Goal: Task Accomplishment & Management: Manage account settings

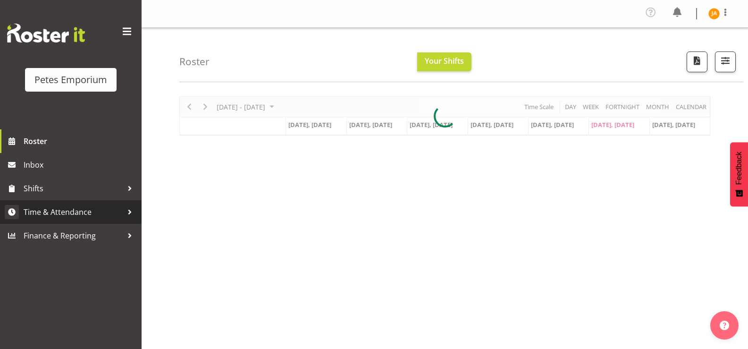
click at [83, 212] on span "Time & Attendance" at bounding box center [73, 212] width 99 height 14
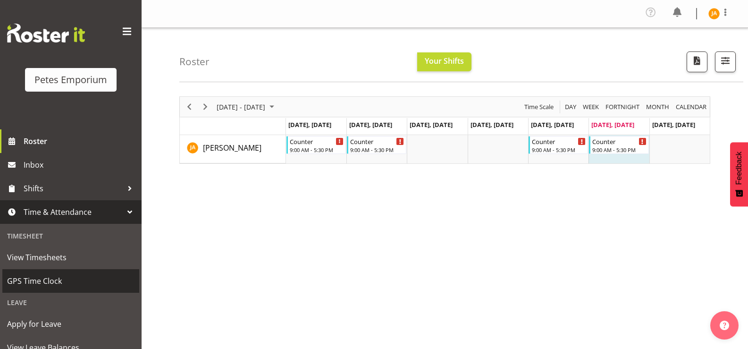
click at [57, 285] on span "GPS Time Clock" at bounding box center [70, 281] width 127 height 14
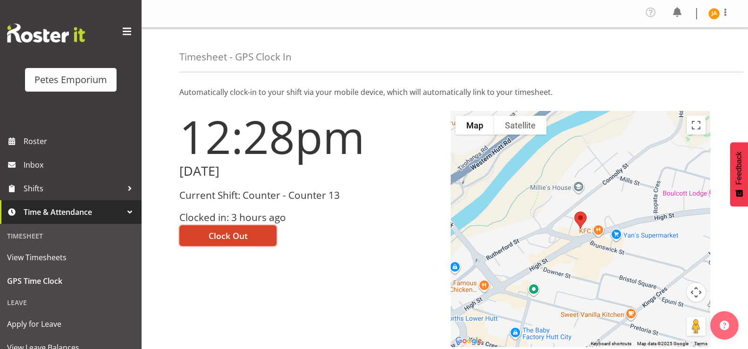
click at [262, 233] on button "Clock Out" at bounding box center [227, 235] width 97 height 21
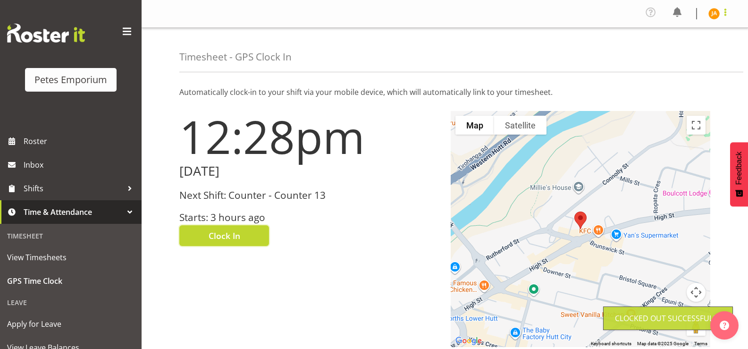
click at [724, 14] on span at bounding box center [725, 12] width 11 height 11
click at [688, 50] on link "Log Out" at bounding box center [685, 51] width 91 height 17
